Goal: Task Accomplishment & Management: Use online tool/utility

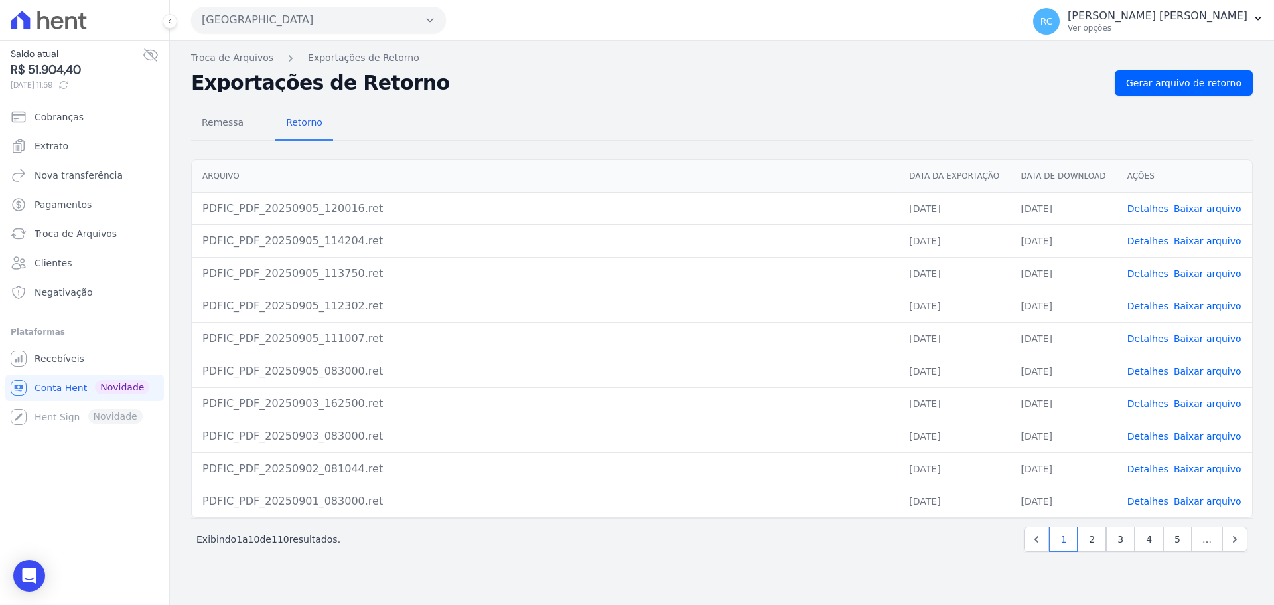
click at [260, 24] on button "[GEOGRAPHIC_DATA]" at bounding box center [318, 20] width 255 height 27
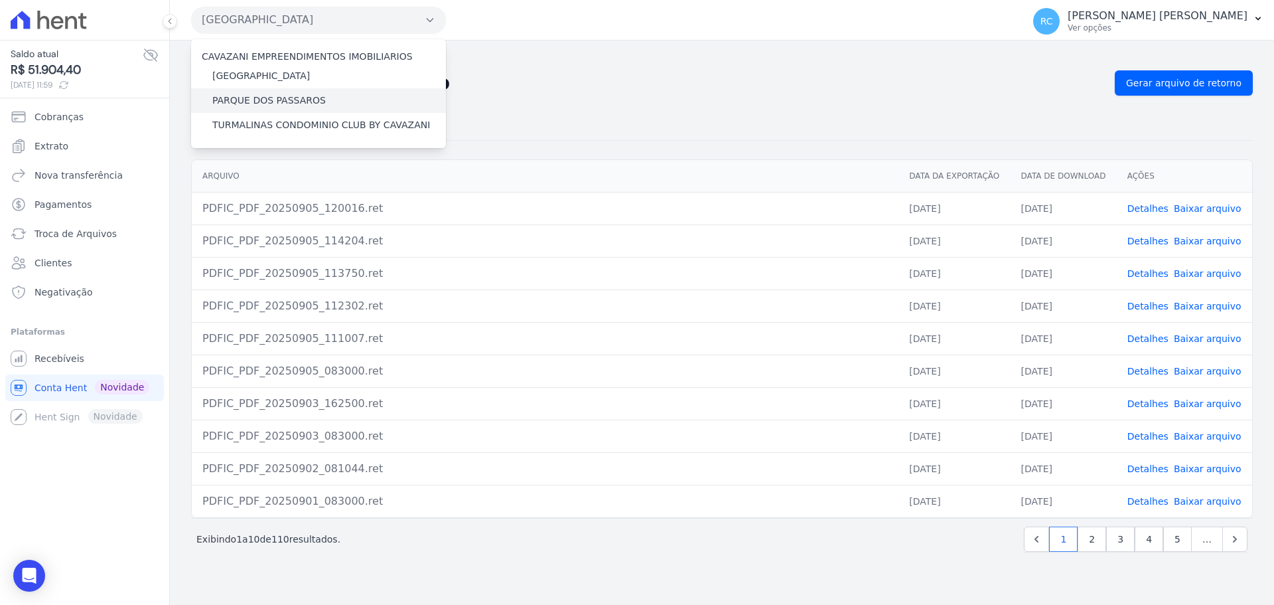
click at [263, 100] on label "PARQUE DOS PASSAROS" at bounding box center [268, 101] width 113 height 14
click at [0, 0] on input "PARQUE DOS PASSAROS" at bounding box center [0, 0] width 0 height 0
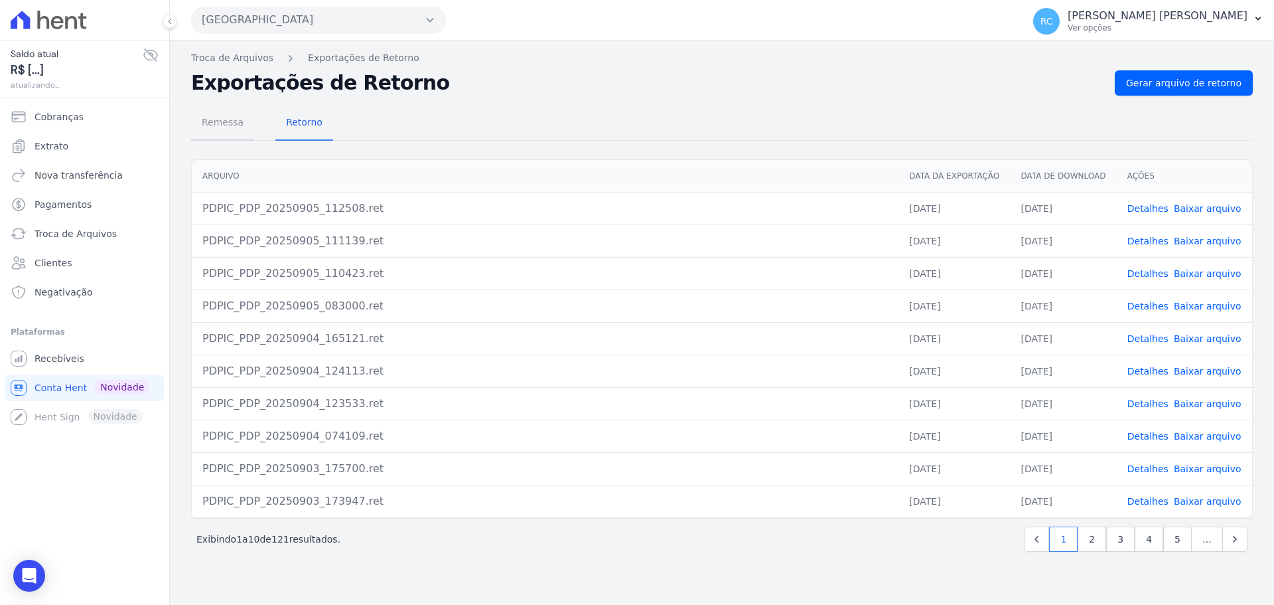
click at [214, 132] on span "Remessa" at bounding box center [223, 122] width 58 height 27
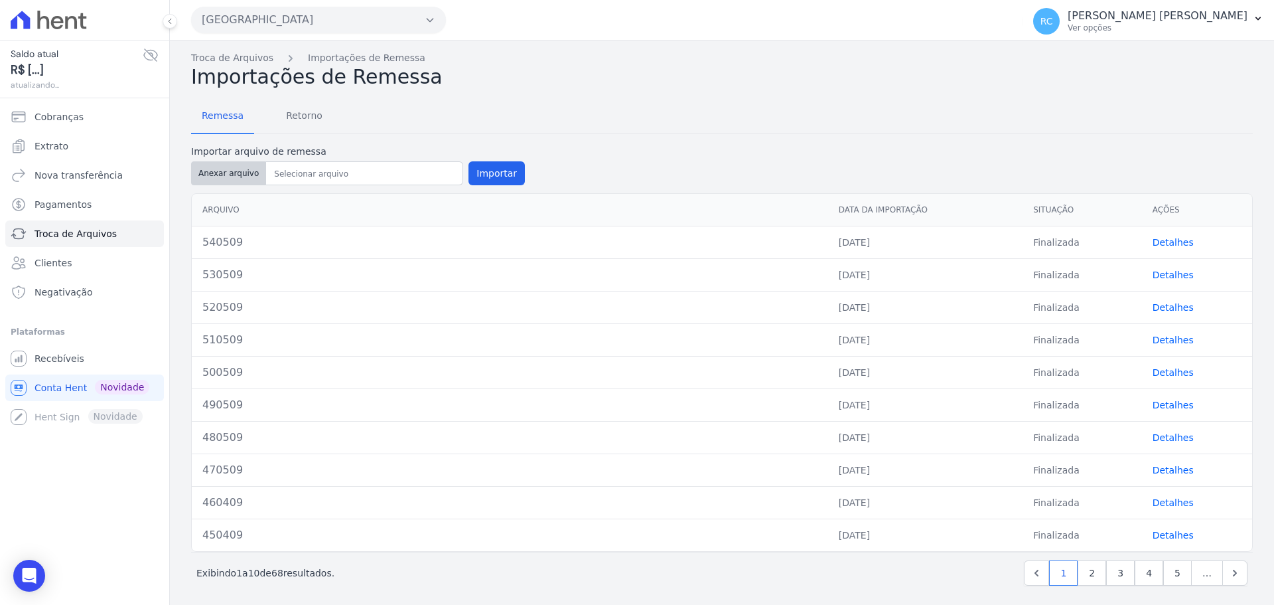
click at [224, 173] on button "Anexar arquivo" at bounding box center [228, 173] width 75 height 24
type input "550509"
click at [504, 171] on button "Importar" at bounding box center [497, 173] width 56 height 24
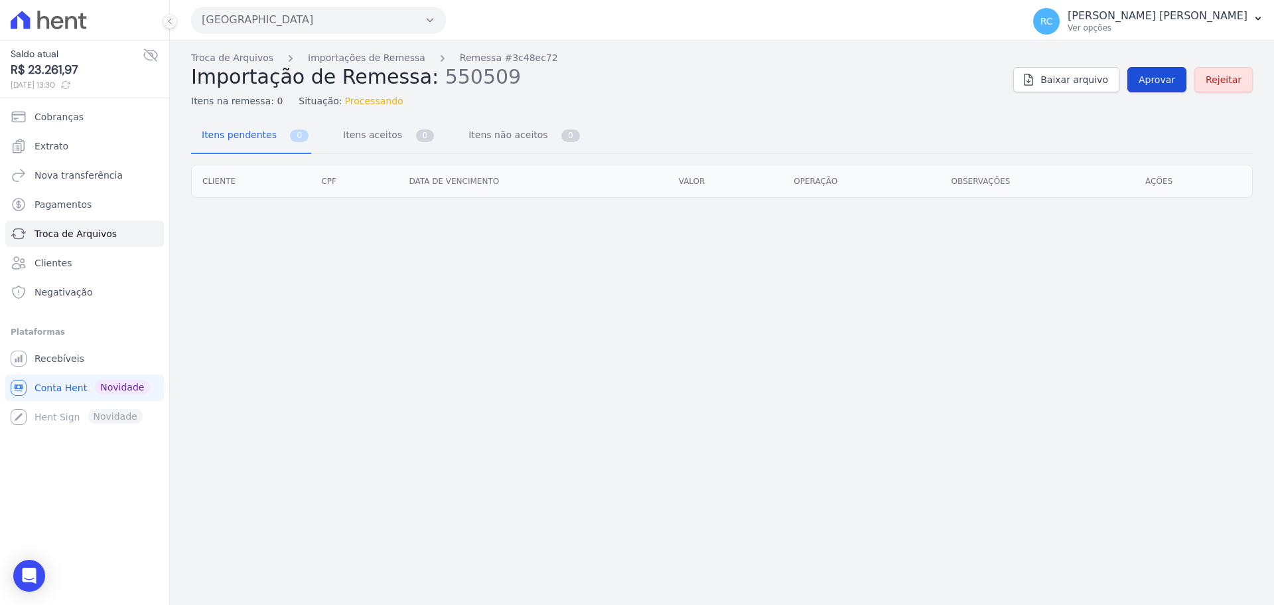
click at [1169, 78] on span "Aprovar" at bounding box center [1157, 79] width 36 height 13
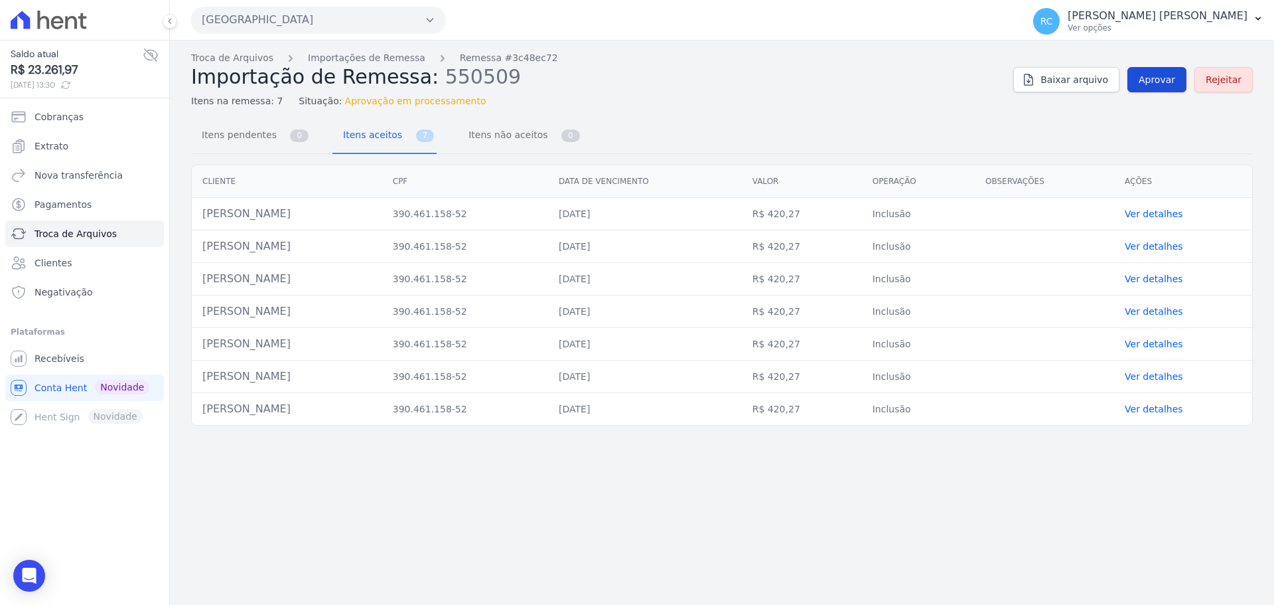
click at [1161, 83] on span "Aprovar" at bounding box center [1157, 79] width 36 height 13
click at [1159, 94] on div "Troca de Arquivos Importações de Remessa Remessa #3c48ec72 Importação de Remess…" at bounding box center [722, 79] width 1062 height 57
click at [1157, 88] on link "Aprovar" at bounding box center [1157, 79] width 59 height 25
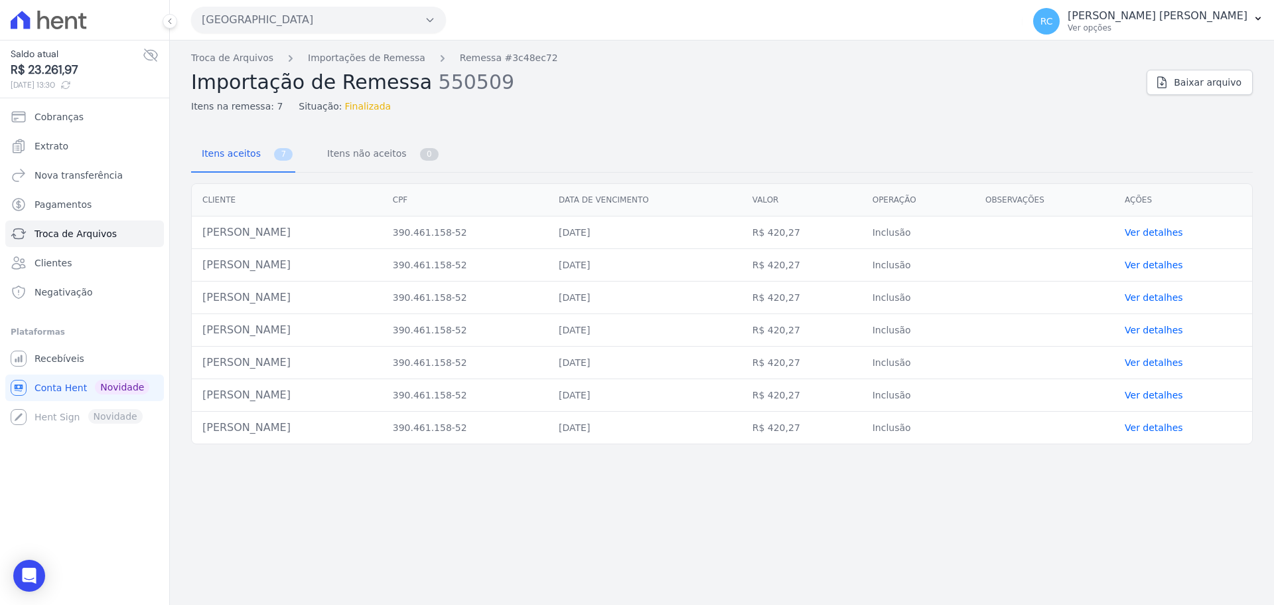
drag, startPoint x: 253, startPoint y: 246, endPoint x: 202, endPoint y: 238, distance: 51.1
click at [202, 238] on td "[PERSON_NAME]" at bounding box center [287, 232] width 190 height 33
copy td "[PERSON_NAME]"
click at [240, 60] on link "Troca de Arquivos" at bounding box center [232, 58] width 82 height 14
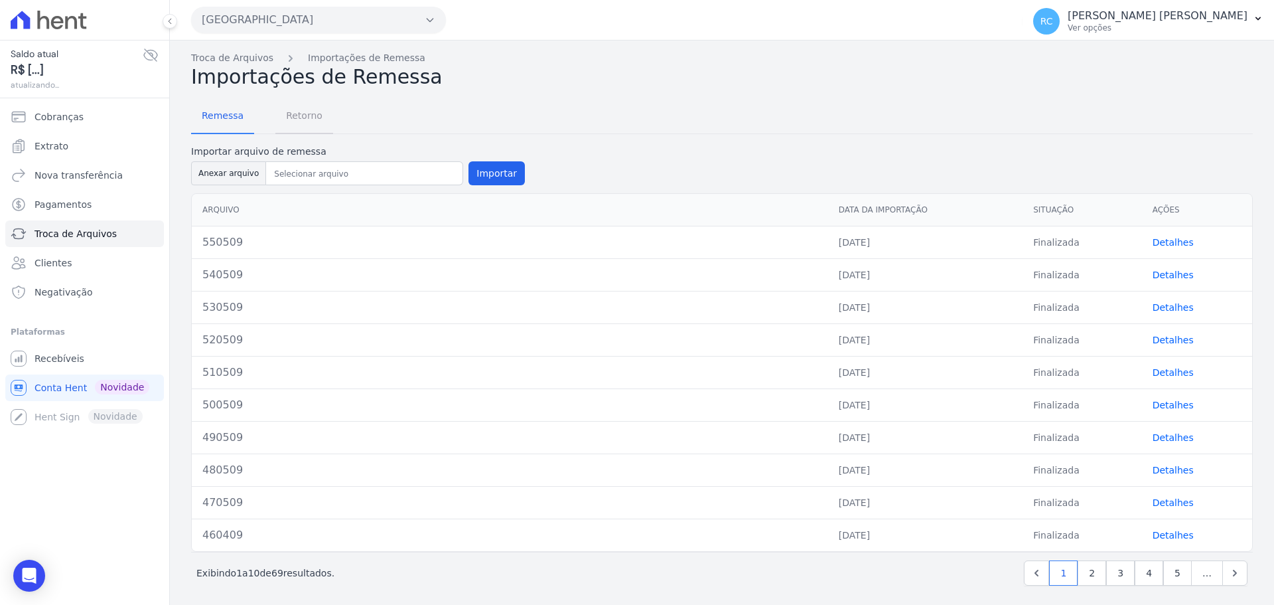
click at [311, 129] on span "Retorno" at bounding box center [304, 115] width 52 height 27
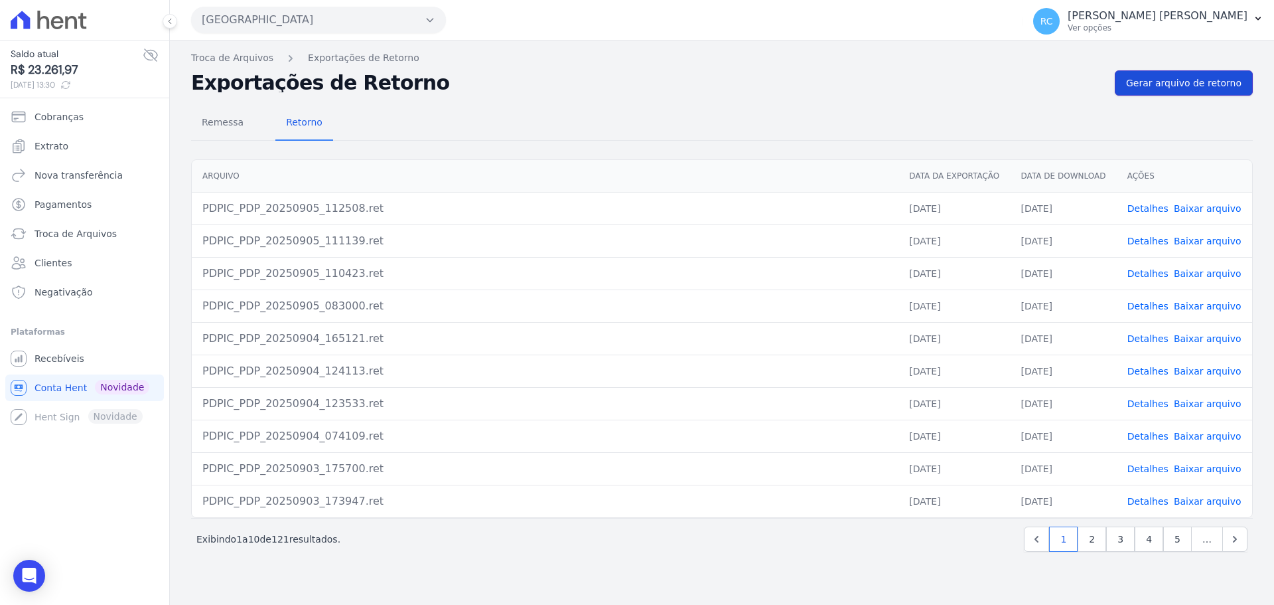
click at [1213, 85] on span "Gerar arquivo de retorno" at bounding box center [1183, 82] width 115 height 13
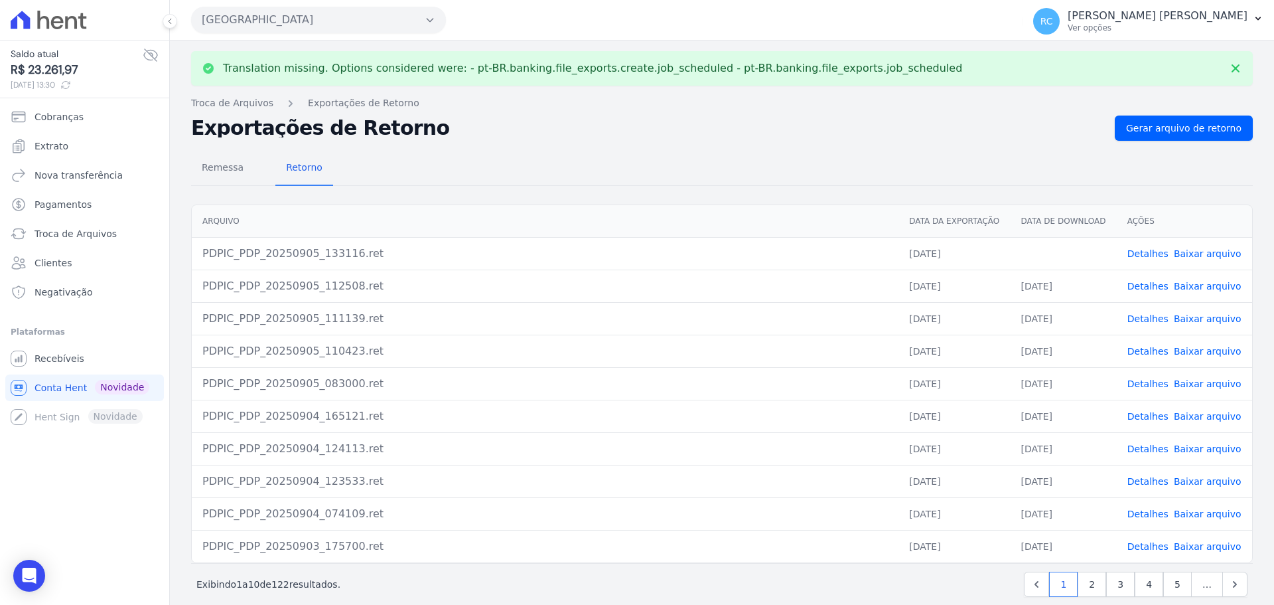
click at [1189, 257] on link "Baixar arquivo" at bounding box center [1208, 253] width 68 height 11
